Goal: Task Accomplishment & Management: Use online tool/utility

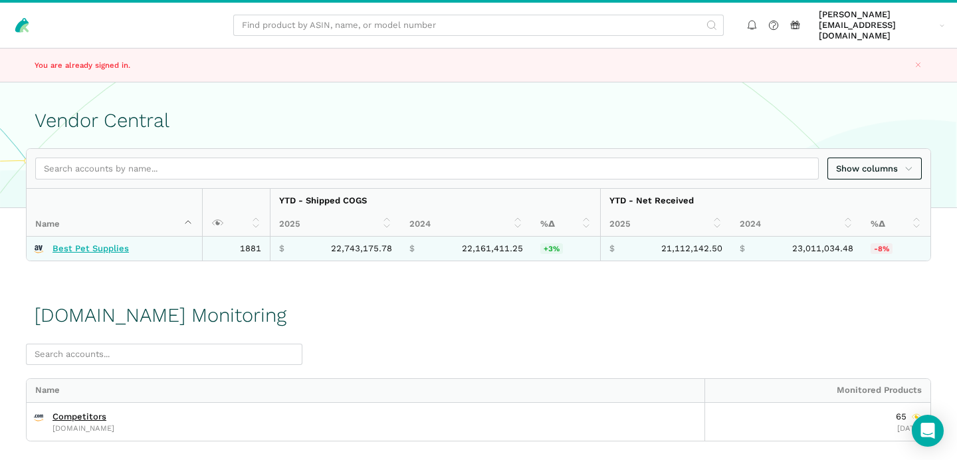
click at [90, 243] on link "Best Pet Supplies" at bounding box center [90, 248] width 76 height 11
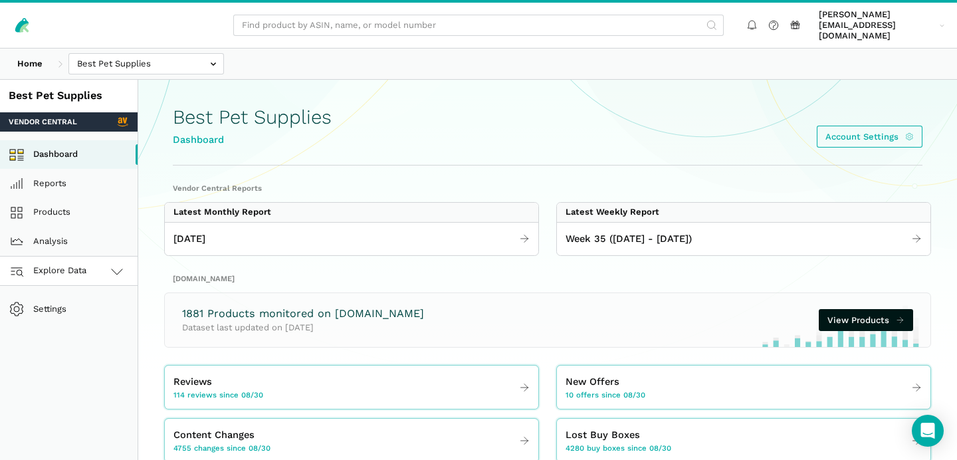
click at [88, 268] on link "Explore Data" at bounding box center [69, 270] width 138 height 29
click at [78, 321] on link "[DOMAIN_NAME]" at bounding box center [69, 329] width 138 height 29
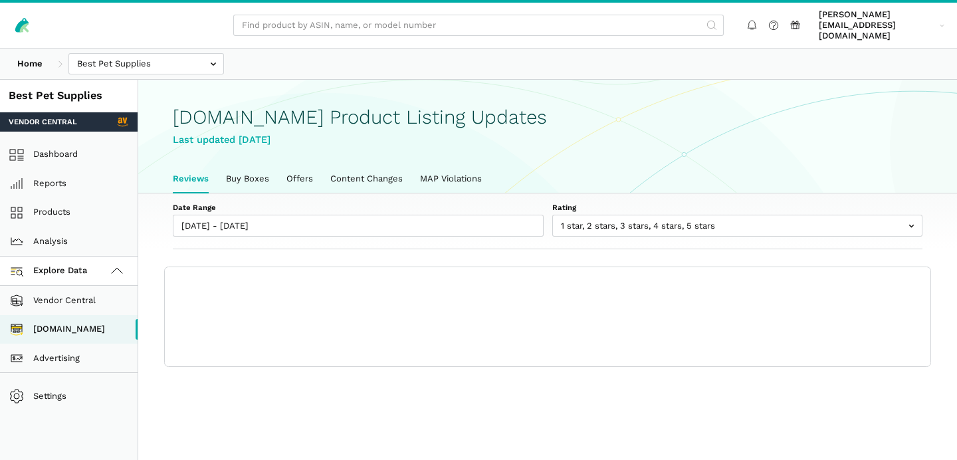
scroll to position [4, 0]
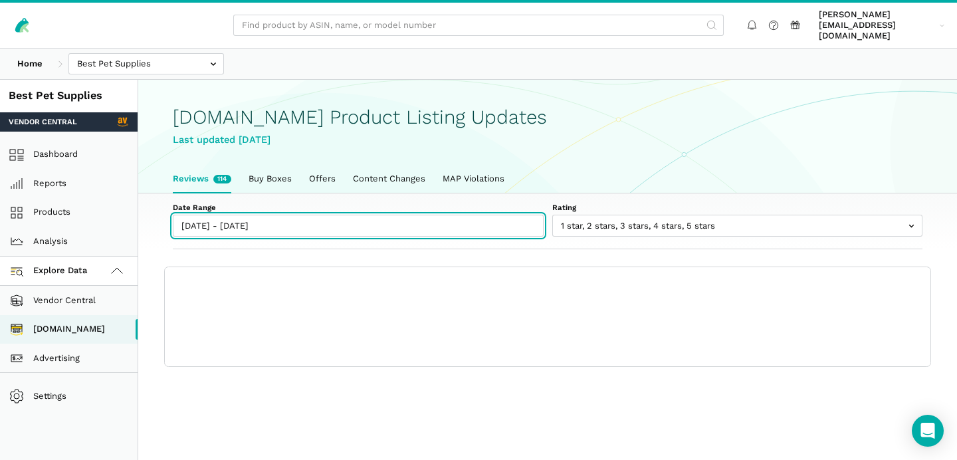
click at [223, 217] on input "[DATE] - [DATE]" at bounding box center [358, 226] width 371 height 22
type input "08/30/2025"
type input "[DATE]"
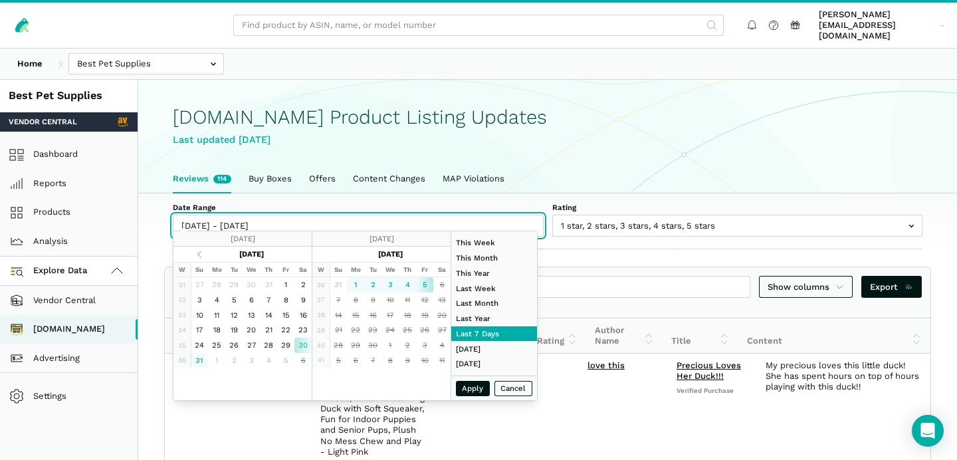
type input "07/01/2025"
type input "07/31/2025"
type input "08/17/2025"
type input "08/23/2025"
type input "08/30/2025"
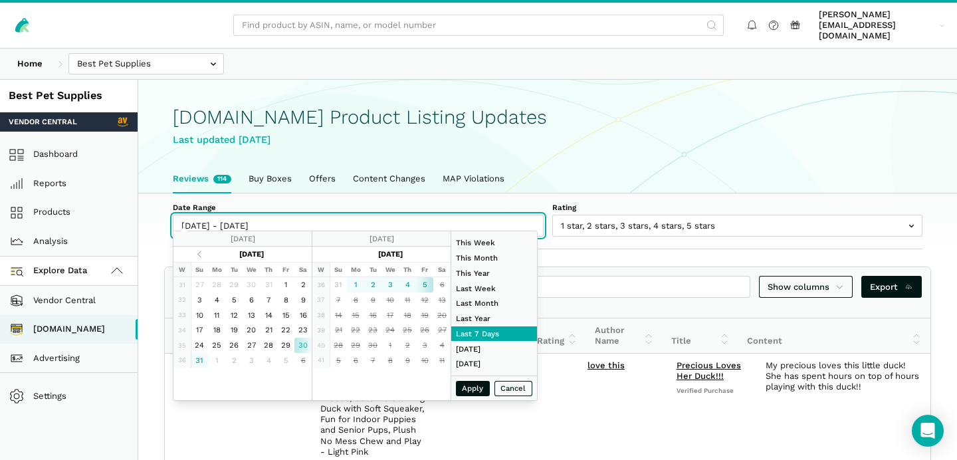
type input "[DATE]"
type input "09/01/2025"
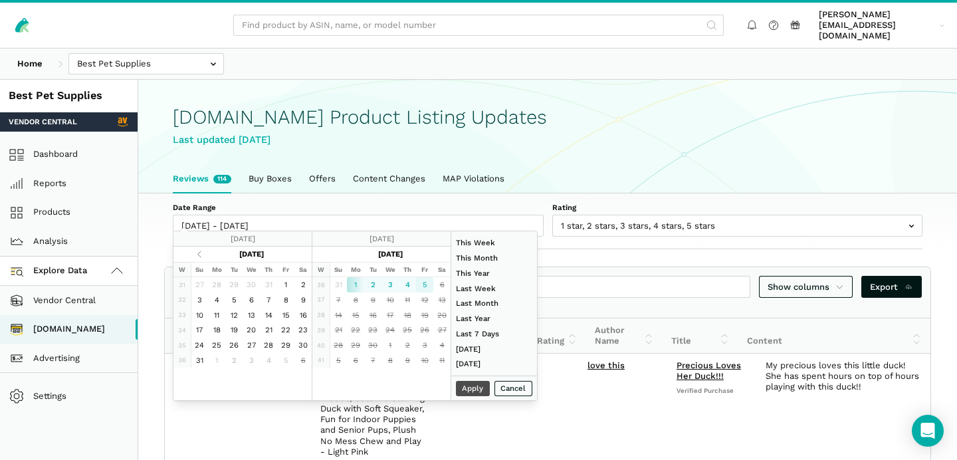
type input "[DATE]"
type input "08/17/2025"
type input "08/23/2025"
type input "09/01/2025"
type input "[DATE]"
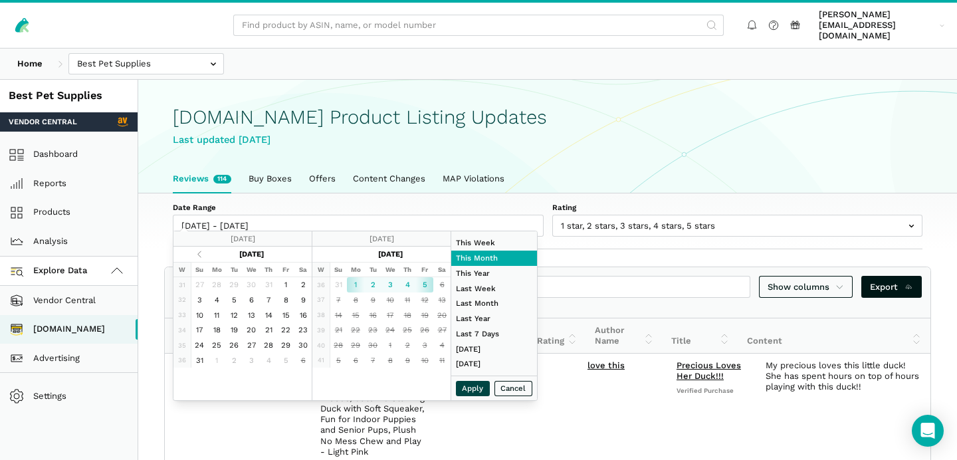
click at [470, 391] on button "Apply" at bounding box center [473, 388] width 35 height 15
type input "09/01/2025 - 09/05/2025"
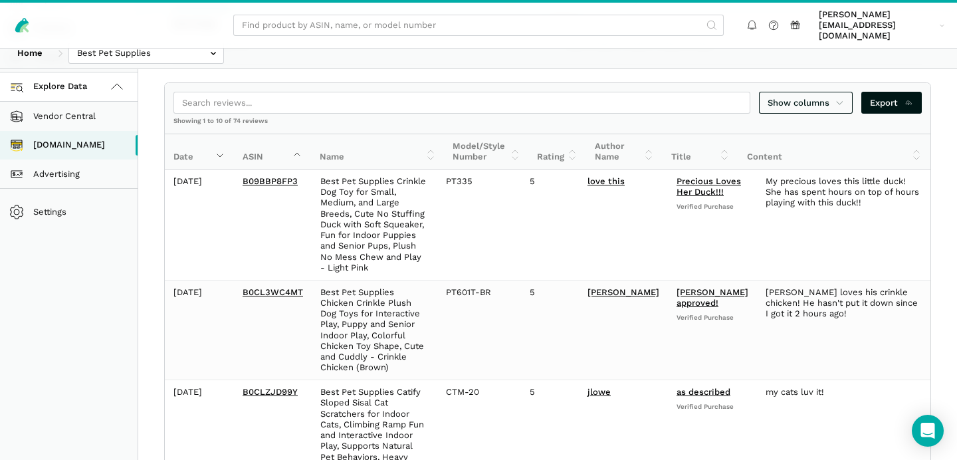
scroll to position [0, 0]
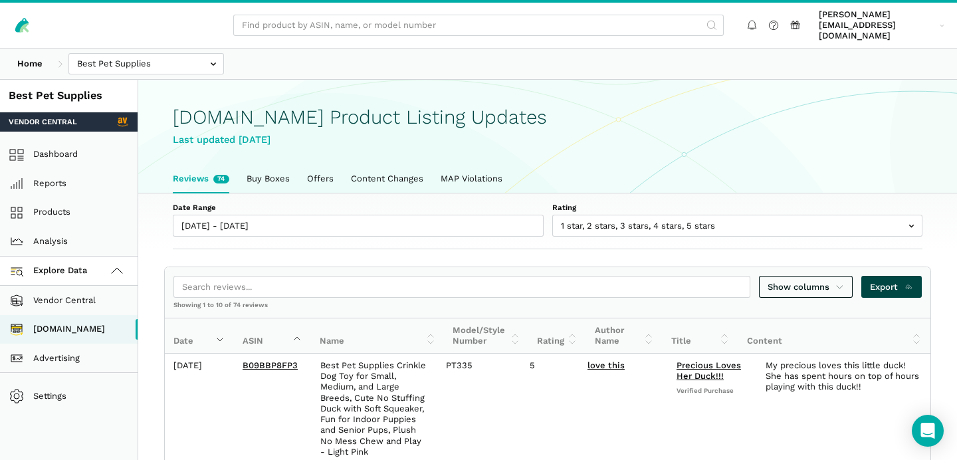
click at [880, 280] on span "Export" at bounding box center [891, 286] width 43 height 13
